Goal: Task Accomplishment & Management: Manage account settings

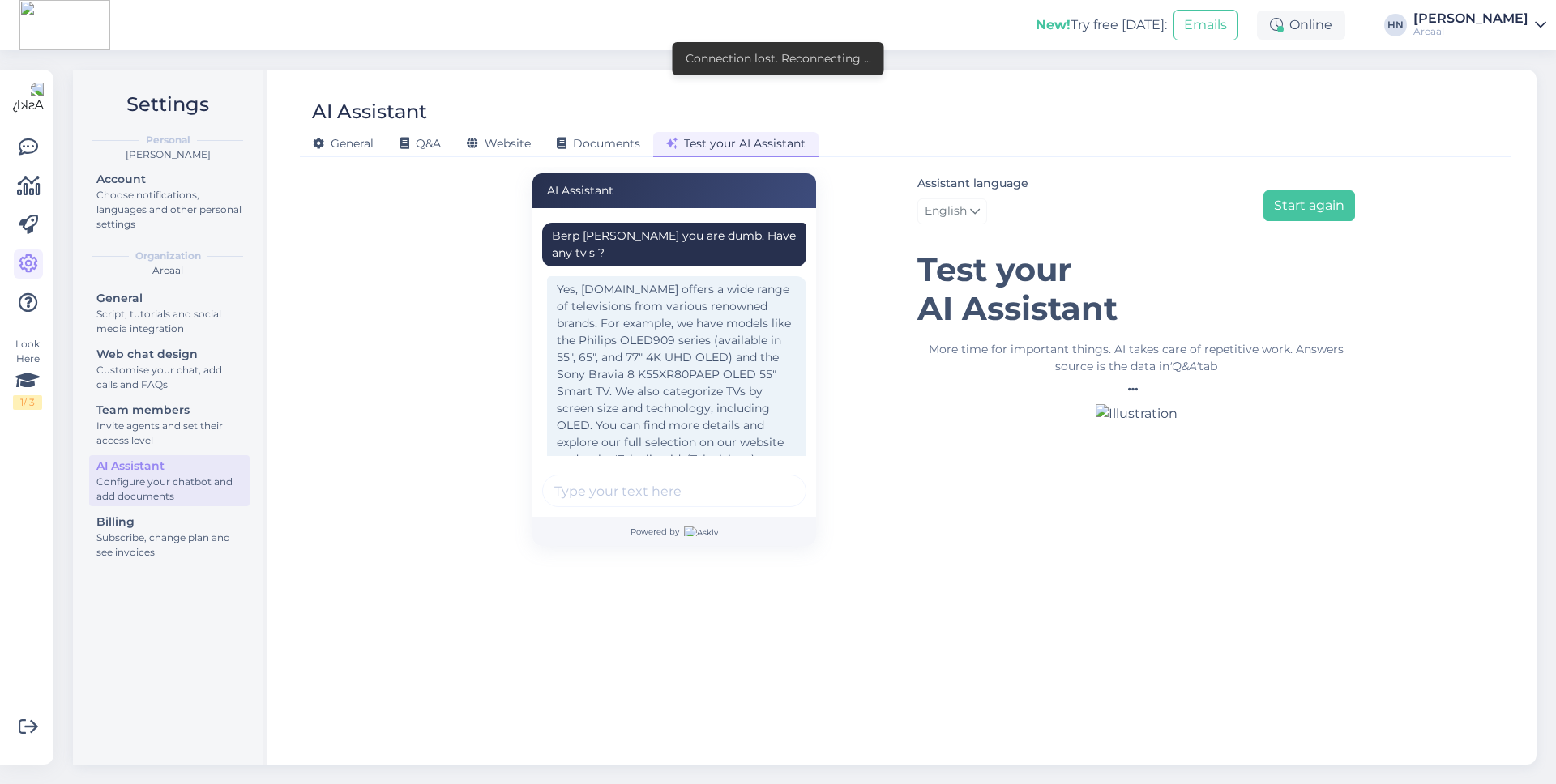
scroll to position [296, 0]
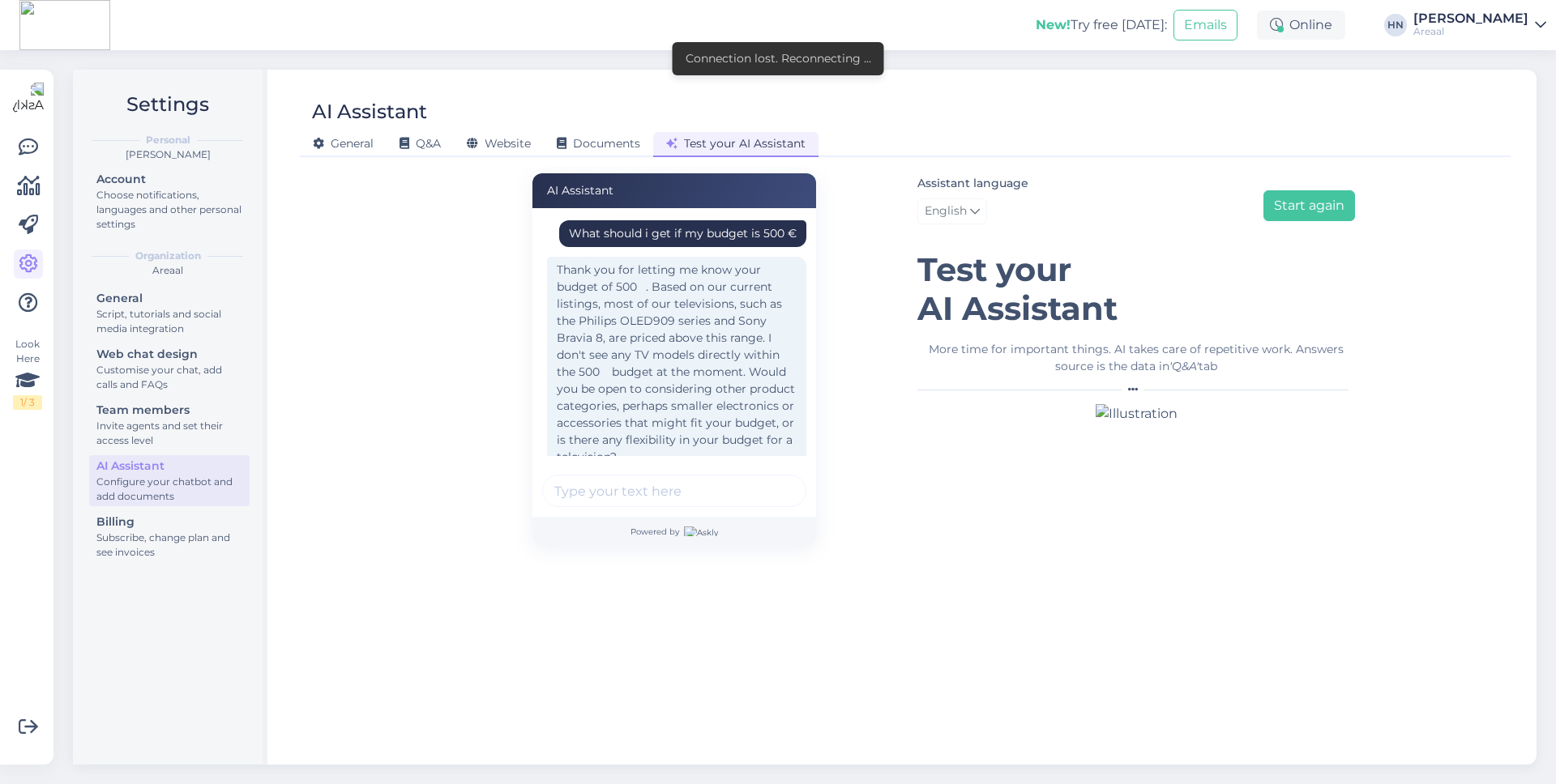
click at [426, 326] on div "AI Assistant Berp bork you are dumb. Have any tv's ? Yes, Areaal.ee offers a wi…" at bounding box center [905, 458] width 1197 height 583
click at [1172, 190] on div "Assistant language English Start again" at bounding box center [1136, 202] width 437 height 57
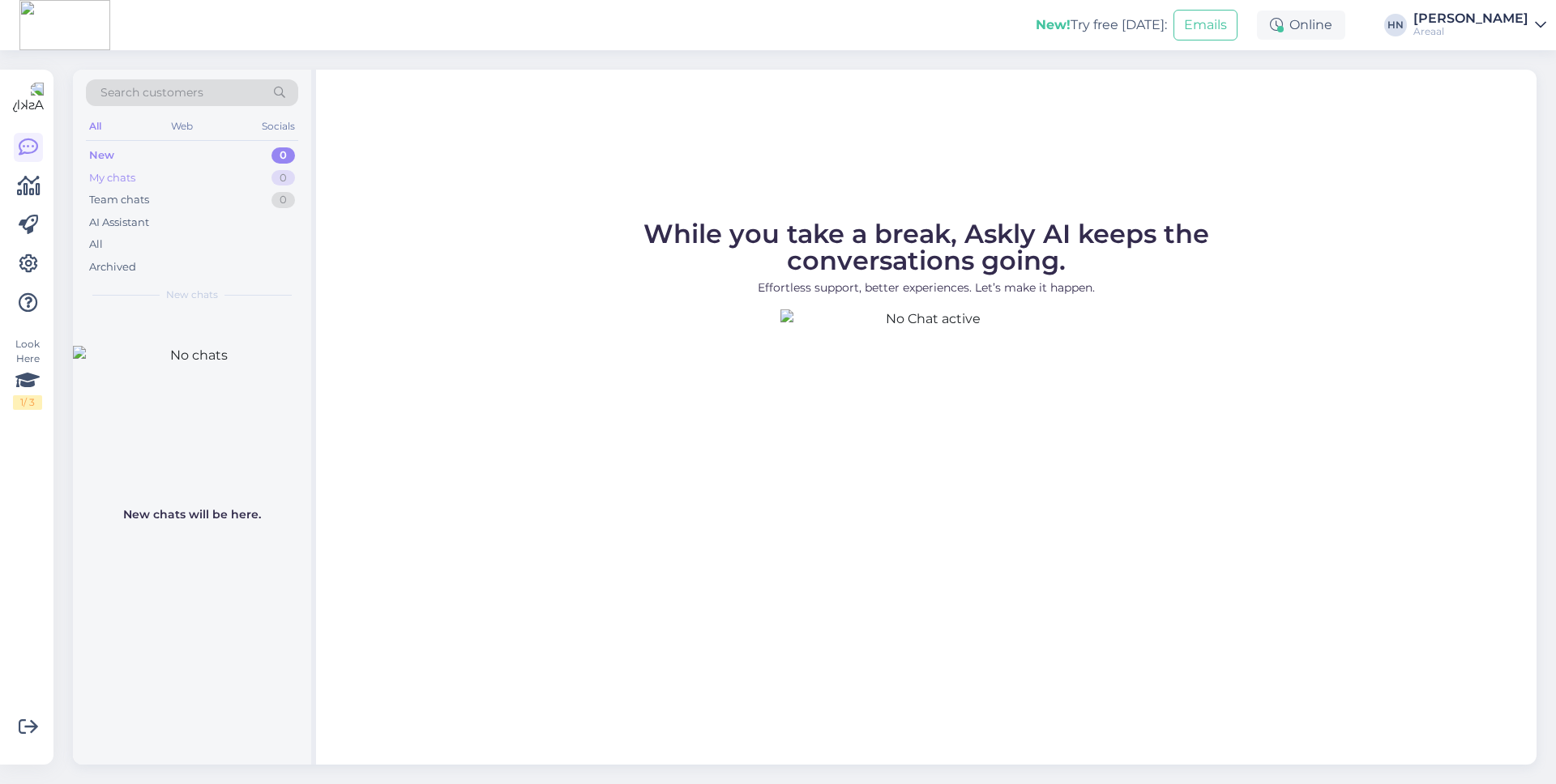
click at [207, 182] on div "My chats 0" at bounding box center [192, 177] width 212 height 22
click at [153, 225] on div "AI Assistant" at bounding box center [192, 222] width 212 height 22
click at [63, 259] on div "Search customers All Web Socials New 0 My chats 0 Team chats 0 AI Assistant All…" at bounding box center [809, 417] width 1493 height 734
click at [34, 268] on icon at bounding box center [29, 264] width 20 height 20
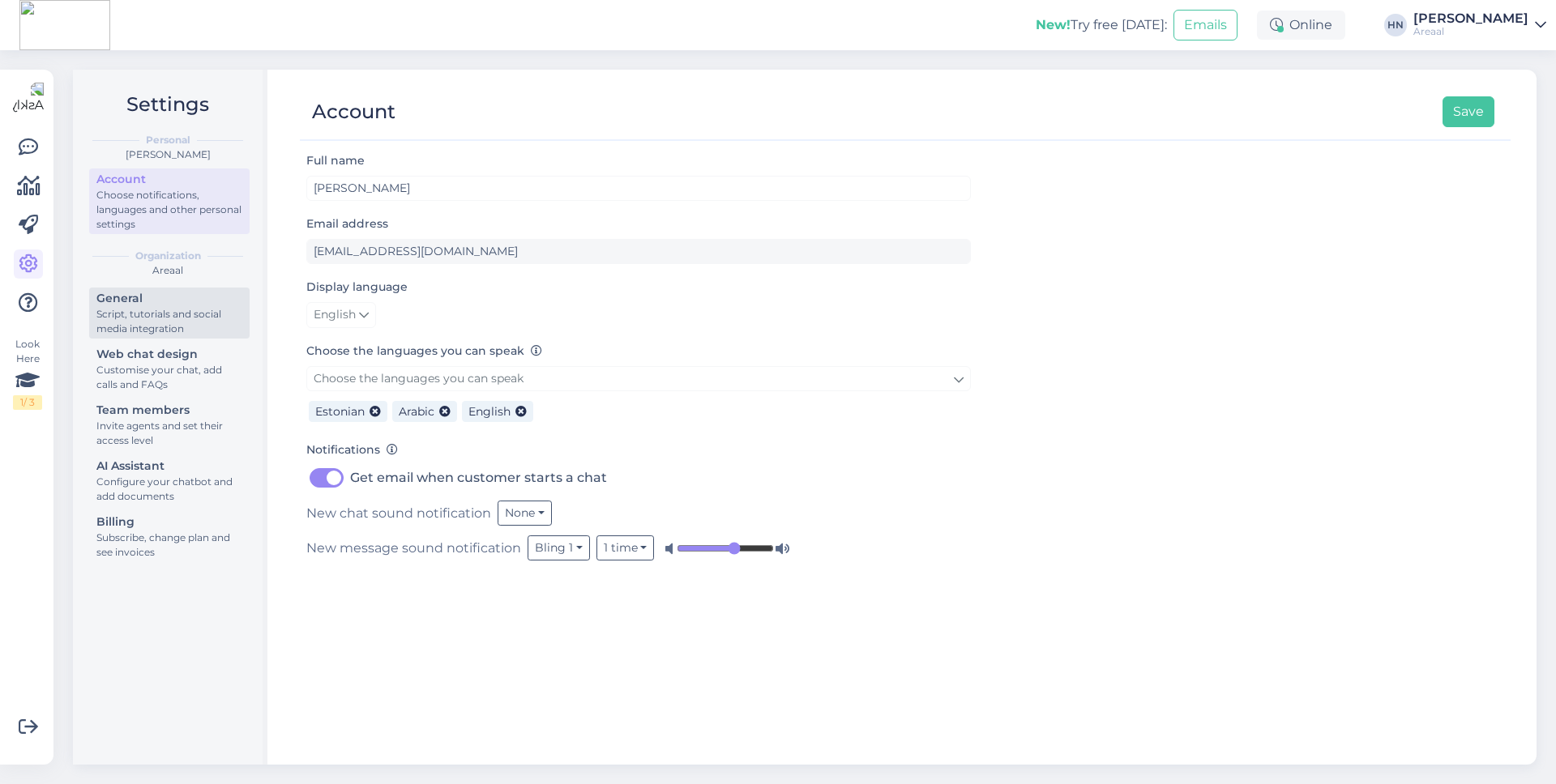
click at [139, 326] on div "Script, tutorials and social media integration" at bounding box center [169, 321] width 145 height 29
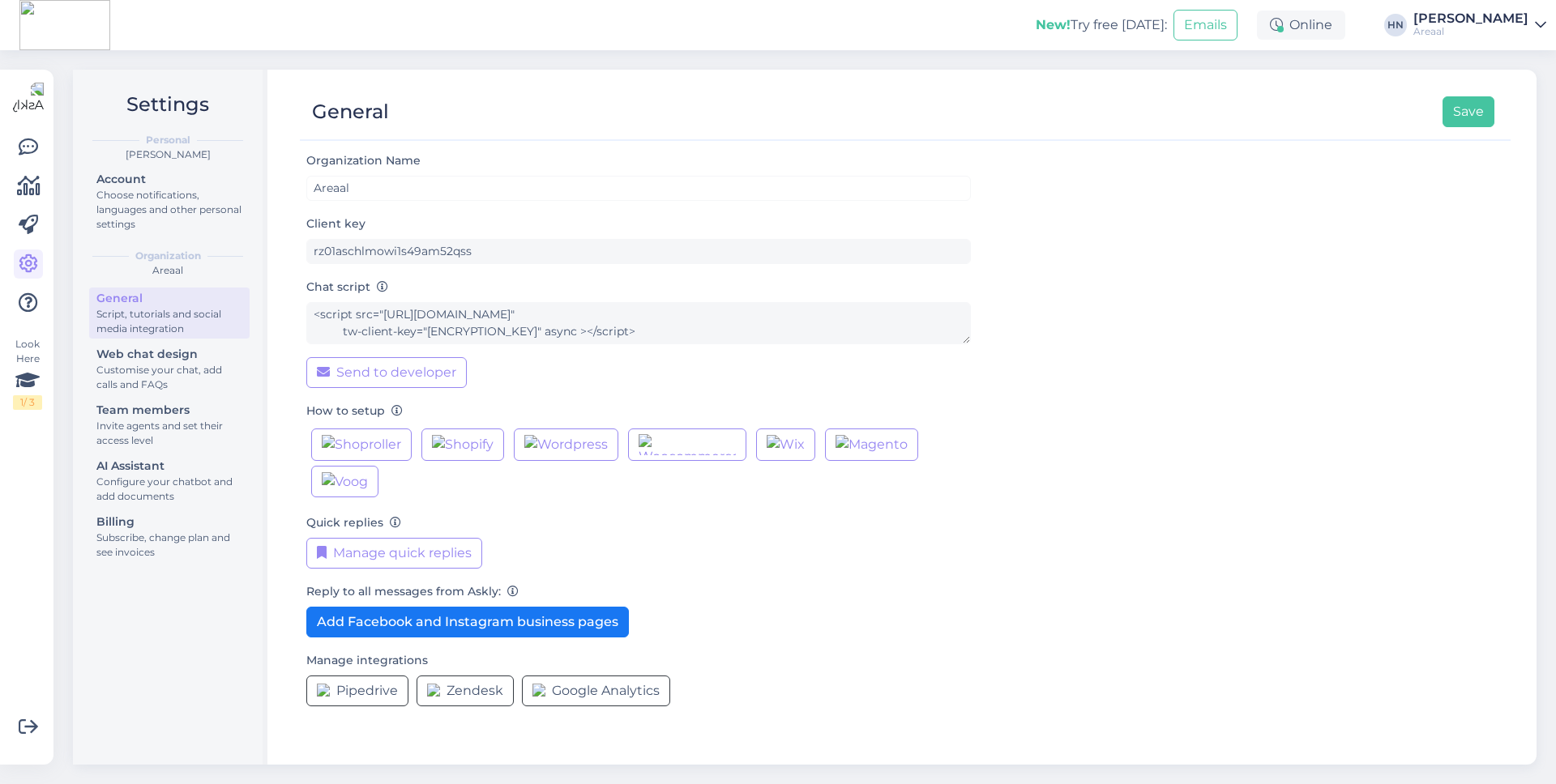
click at [100, 394] on div "General Script, tutorials and social media integration Web chat design Customis…" at bounding box center [170, 426] width 161 height 279
click at [103, 384] on div "Customise your chat, add calls and FAQs" at bounding box center [169, 377] width 145 height 29
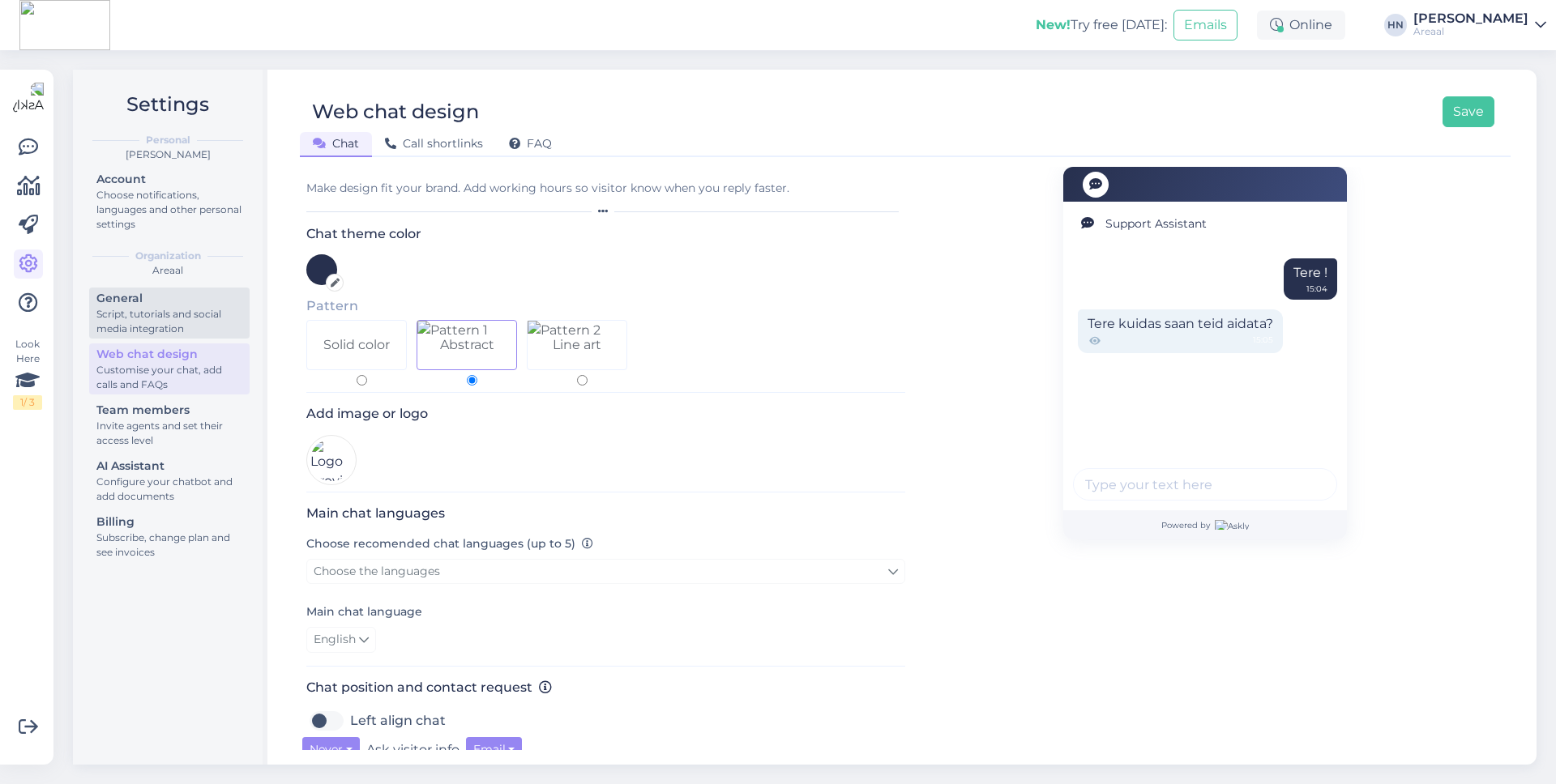
click at [125, 332] on div "Script, tutorials and social media integration" at bounding box center [169, 321] width 145 height 29
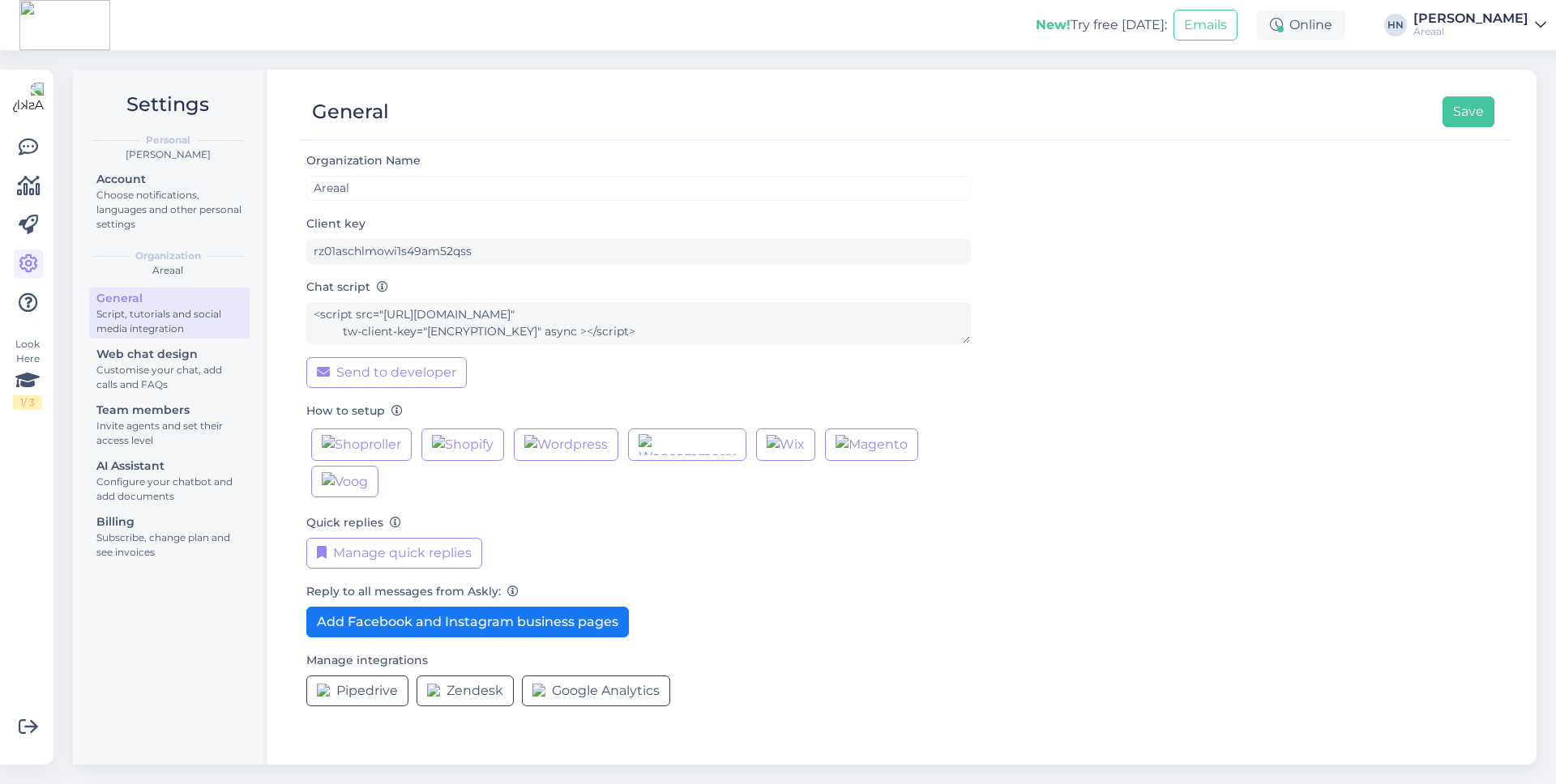
click at [1053, 368] on div "Organization Name Areaal Client key rz01aschlmowi1s49am52qss Chat script <scrip…" at bounding box center [905, 435] width 1197 height 569
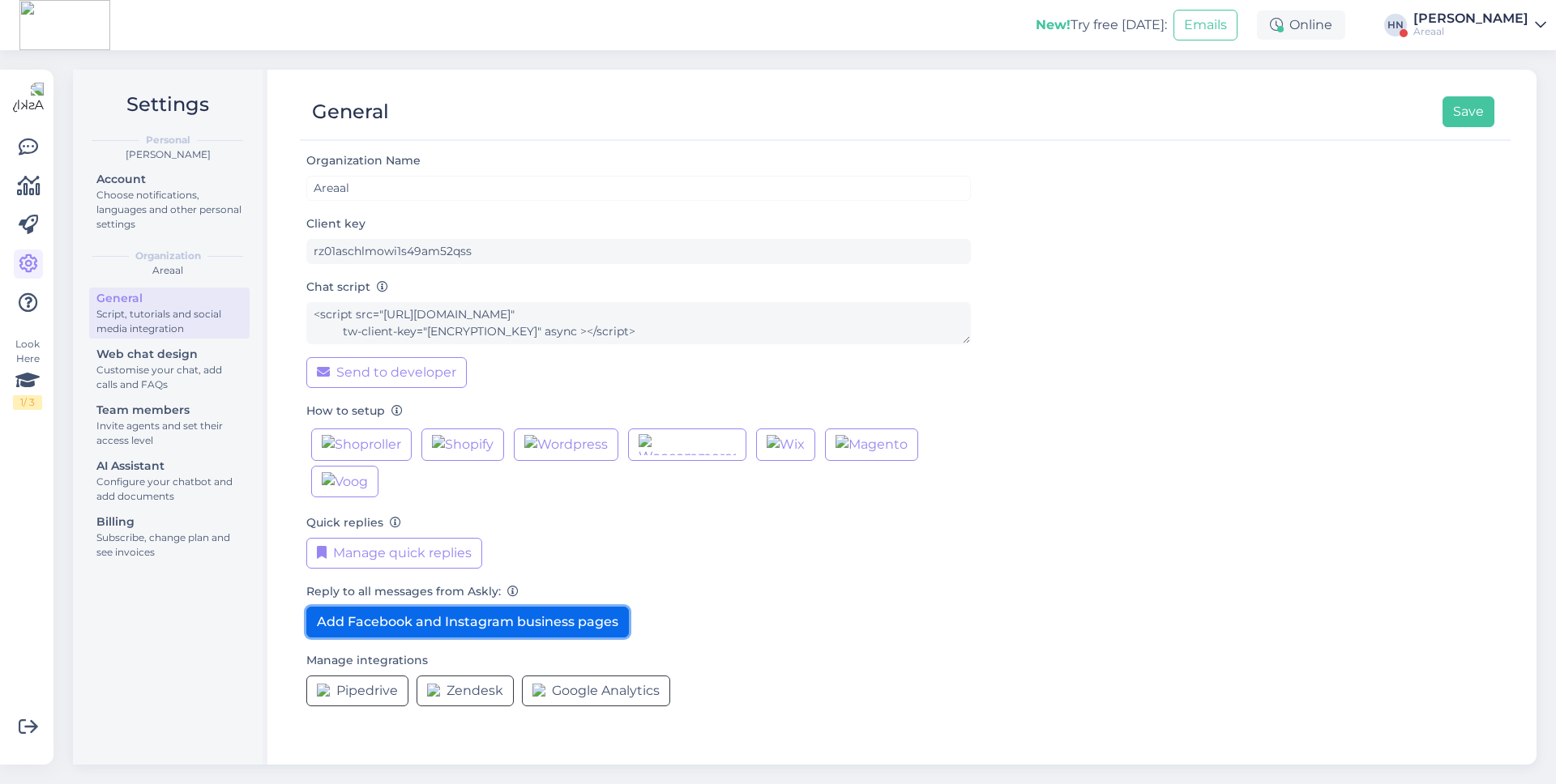
click at [410, 615] on button "Add Facebook and Instagram business pages" at bounding box center [467, 622] width 322 height 31
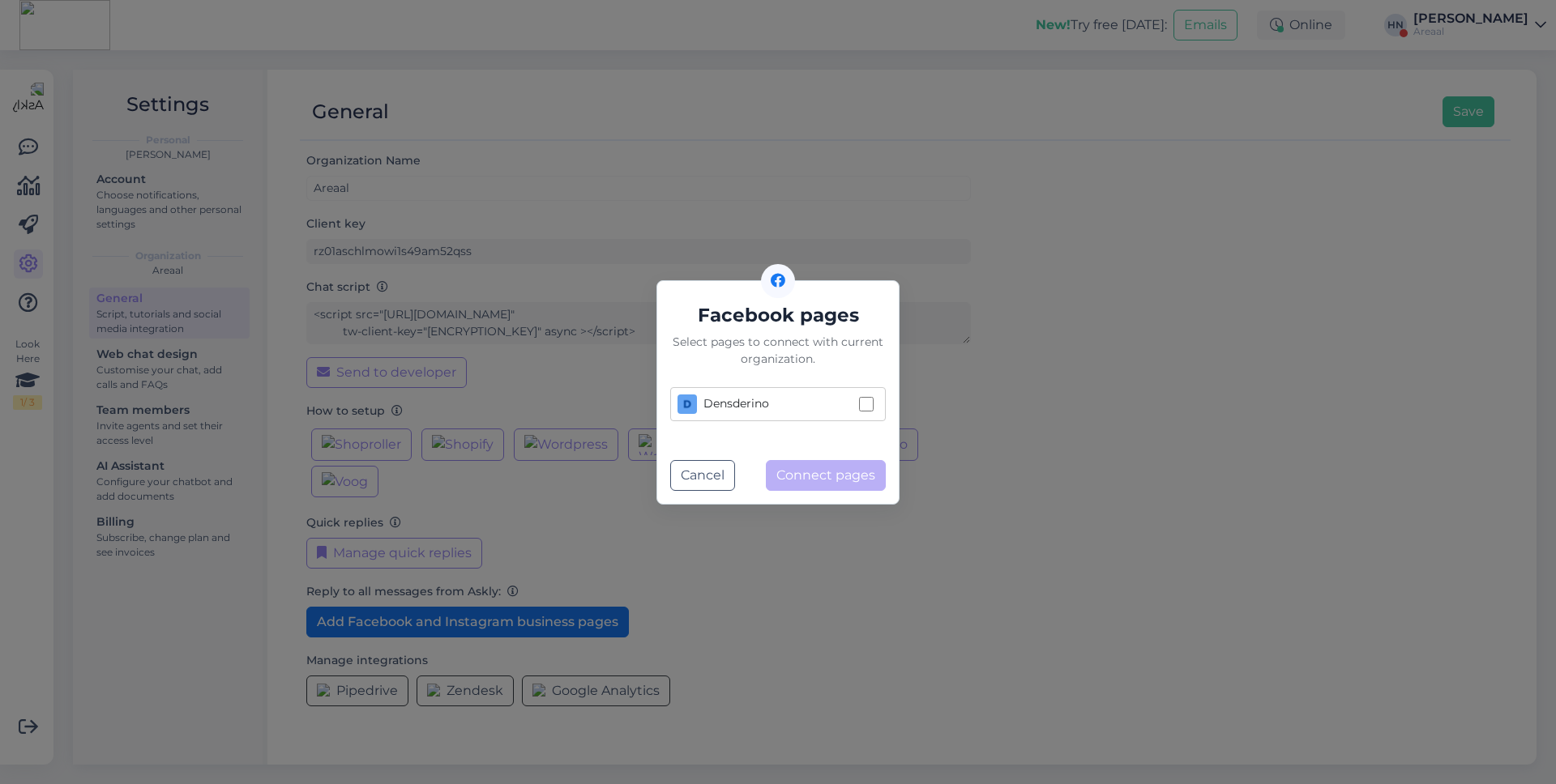
click at [823, 361] on div "Select pages to connect with current organization." at bounding box center [778, 351] width 216 height 34
click at [823, 404] on div "Densderino" at bounding box center [765, 404] width 175 height 20
click at [859, 404] on input "Densderino" at bounding box center [866, 404] width 14 height 14
checkbox input "true"
click at [832, 483] on button "Connect pages" at bounding box center [825, 475] width 120 height 31
